Goal: Task Accomplishment & Management: Manage account settings

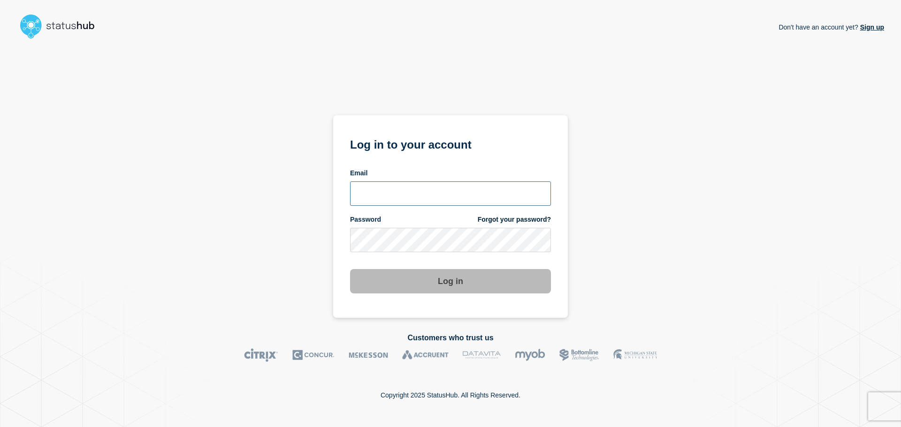
type input "[EMAIL_ADDRESS][DOMAIN_NAME]"
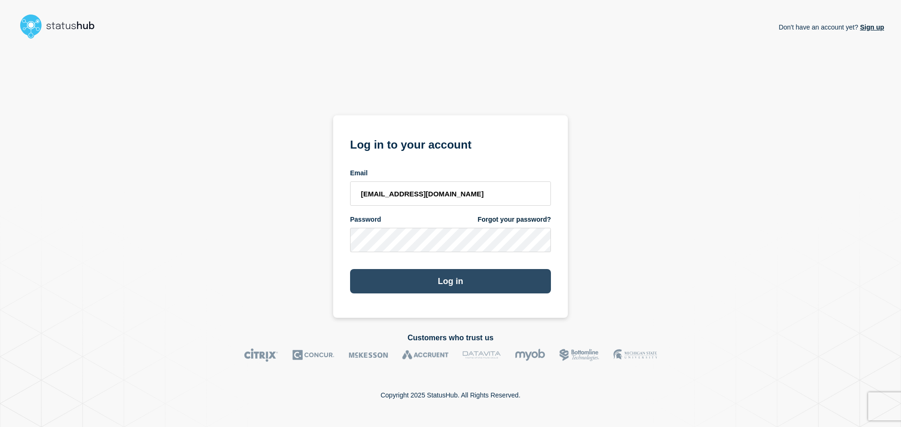
click at [439, 279] on button "Log in" at bounding box center [450, 281] width 201 height 24
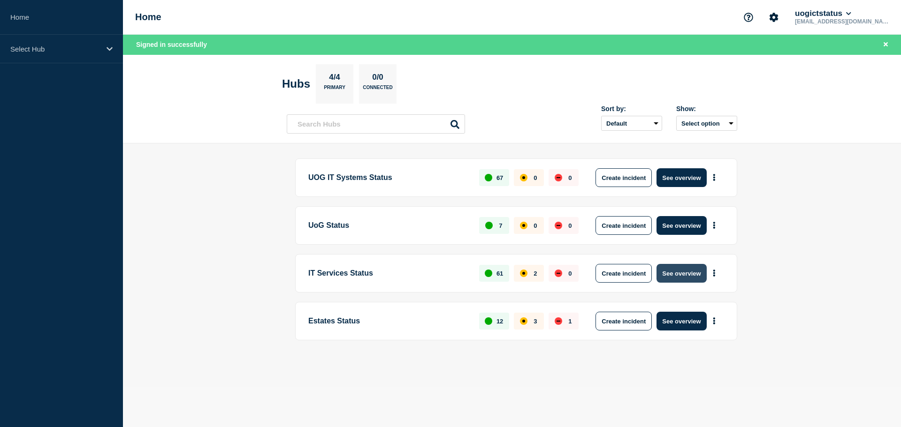
click at [668, 272] on button "See overview" at bounding box center [681, 273] width 50 height 19
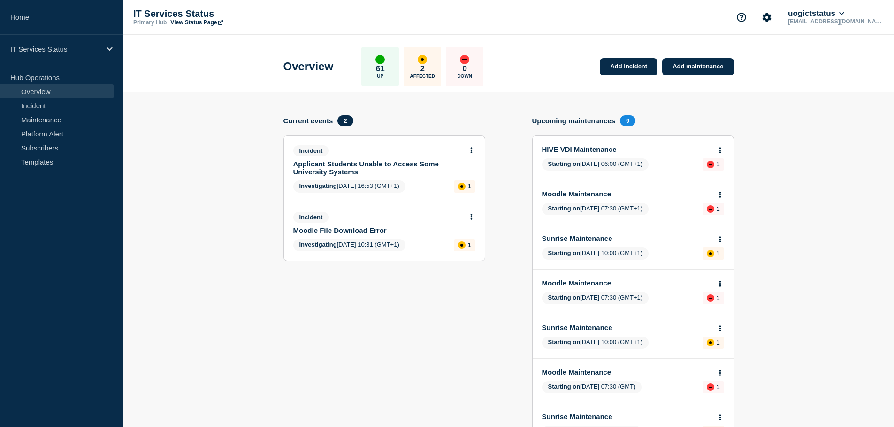
click at [390, 160] on link "Applicant Students Unable to Access Some University Systems" at bounding box center [377, 168] width 169 height 16
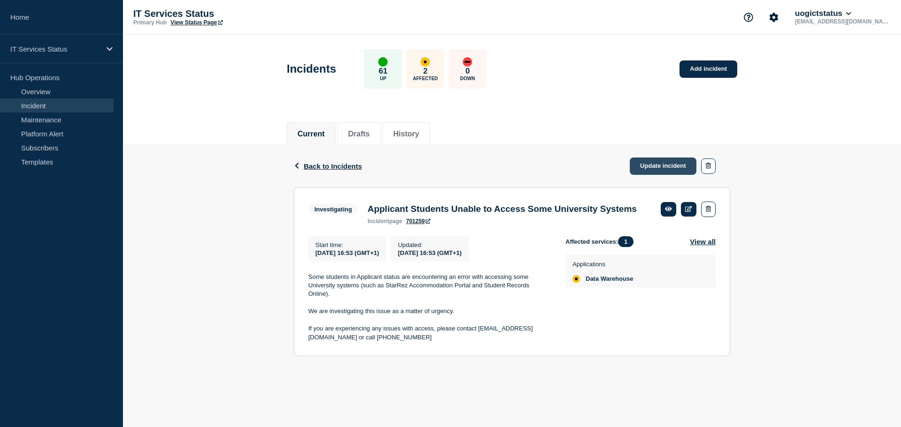
click at [669, 172] on link "Update incident" at bounding box center [662, 166] width 67 height 17
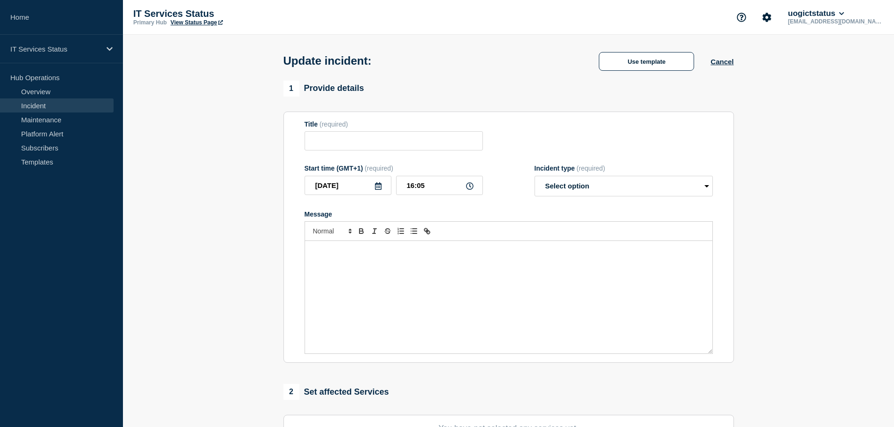
type input "Applicant Students Unable to Access Some University Systems"
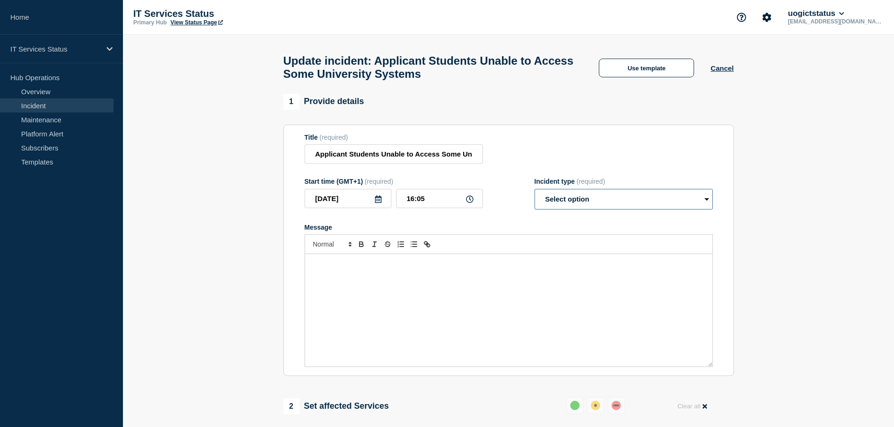
click at [609, 207] on select "Select option Investigating Identified Monitoring Resolved" at bounding box center [623, 199] width 178 height 21
select select "resolved"
click at [534, 193] on select "Select option Investigating Identified Monitoring Resolved" at bounding box center [623, 199] width 178 height 21
click at [492, 292] on div "Message" at bounding box center [508, 310] width 407 height 113
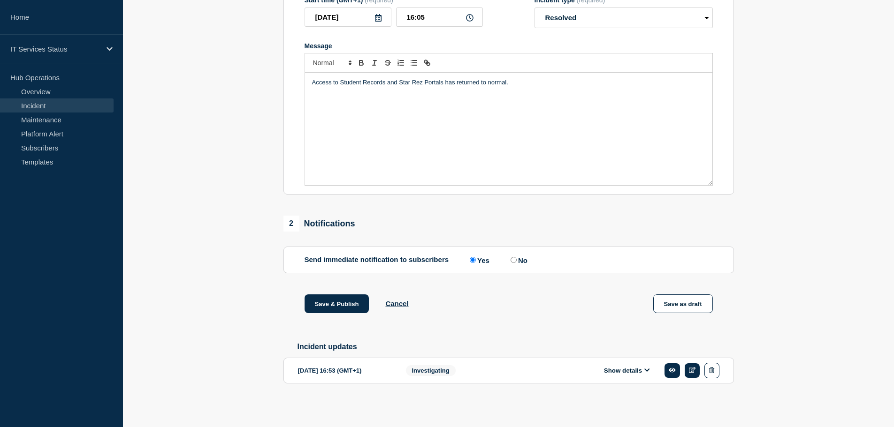
scroll to position [189, 0]
click at [341, 309] on button "Save & Publish" at bounding box center [336, 304] width 65 height 19
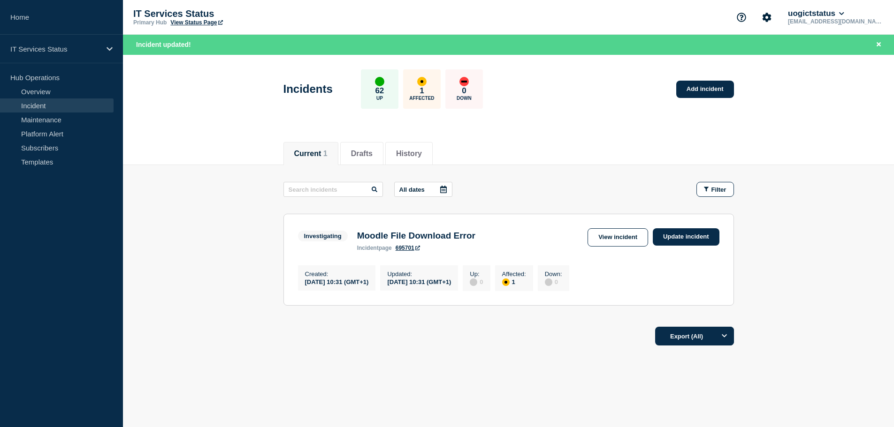
click at [860, 208] on main "All dates Filter Investigating 1 Affected Moodle File Download Error Created [D…" at bounding box center [508, 242] width 771 height 155
